Goal: Check status: Check status

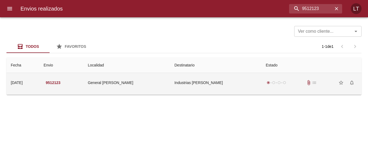
click at [237, 82] on td "Industrias [PERSON_NAME]" at bounding box center [215, 82] width 91 height 19
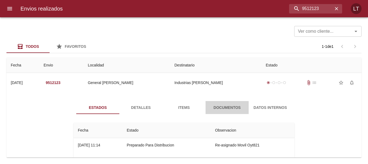
click at [234, 110] on span "Documentos" at bounding box center [227, 107] width 37 height 7
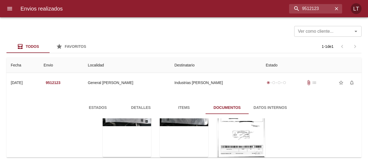
scroll to position [32, 0]
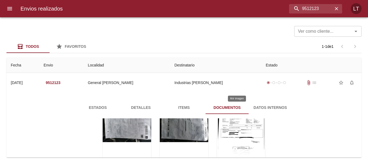
click at [246, 120] on div "Tabla de envíos del cliente" at bounding box center [241, 138] width 49 height 67
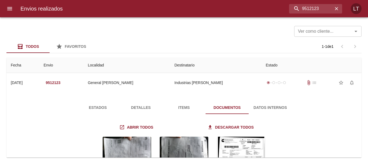
scroll to position [0, 0]
click at [97, 103] on button "Estados" at bounding box center [97, 107] width 43 height 13
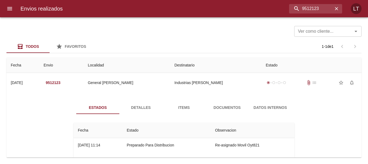
click at [310, 1] on div "Envios realizados 9512123 LT" at bounding box center [184, 8] width 368 height 17
click at [310, 6] on input "9512123" at bounding box center [301, 8] width 63 height 9
paste input "22477"
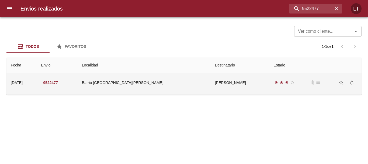
click at [215, 82] on td "[PERSON_NAME]" at bounding box center [240, 82] width 59 height 19
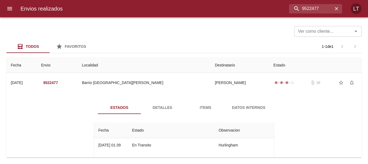
scroll to position [27, 0]
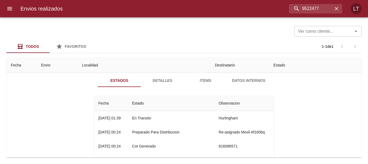
click at [161, 80] on span "Detalles" at bounding box center [162, 80] width 37 height 7
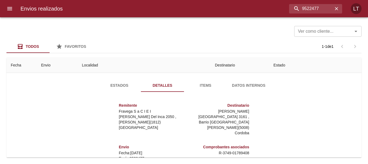
scroll to position [22, 0]
click at [242, 121] on p "[GEOGRAPHIC_DATA][PERSON_NAME] ( 5008 )" at bounding box center [217, 125] width 63 height 11
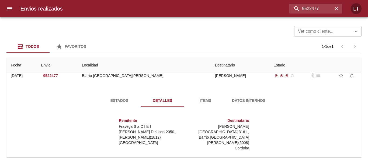
scroll to position [0, 0]
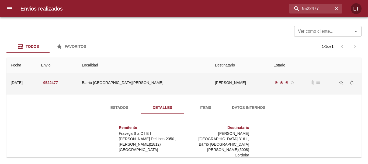
click at [151, 76] on td "Barrio [GEOGRAPHIC_DATA][PERSON_NAME]" at bounding box center [144, 82] width 133 height 19
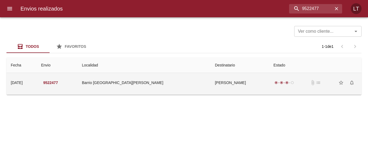
click at [154, 81] on td "Barrio [GEOGRAPHIC_DATA][PERSON_NAME]" at bounding box center [144, 82] width 133 height 19
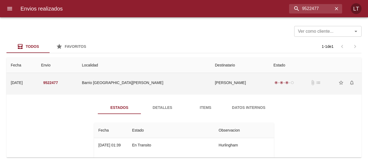
click at [78, 79] on td "9522477" at bounding box center [57, 82] width 41 height 19
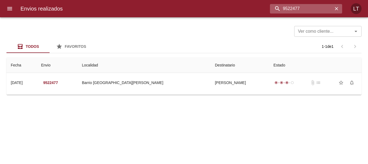
click at [330, 11] on input "9522477" at bounding box center [301, 8] width 63 height 9
type input "halliburton"
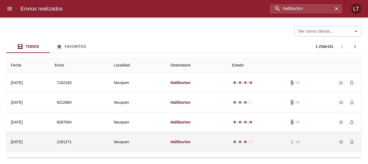
scroll to position [27, 0]
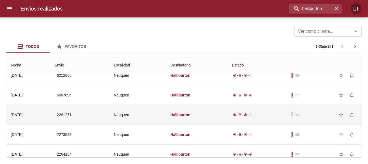
click at [219, 119] on td "Halliburton" at bounding box center [197, 114] width 62 height 19
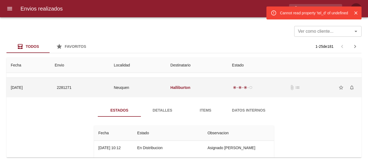
scroll to position [54, 0]
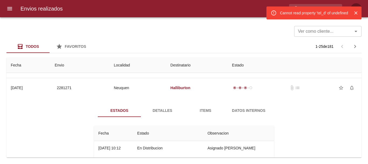
click at [152, 110] on span "Detalles" at bounding box center [162, 110] width 37 height 7
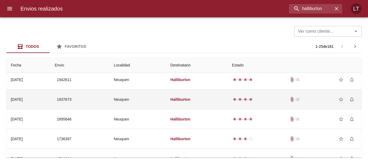
scroll to position [404, 0]
